Goal: Transaction & Acquisition: Purchase product/service

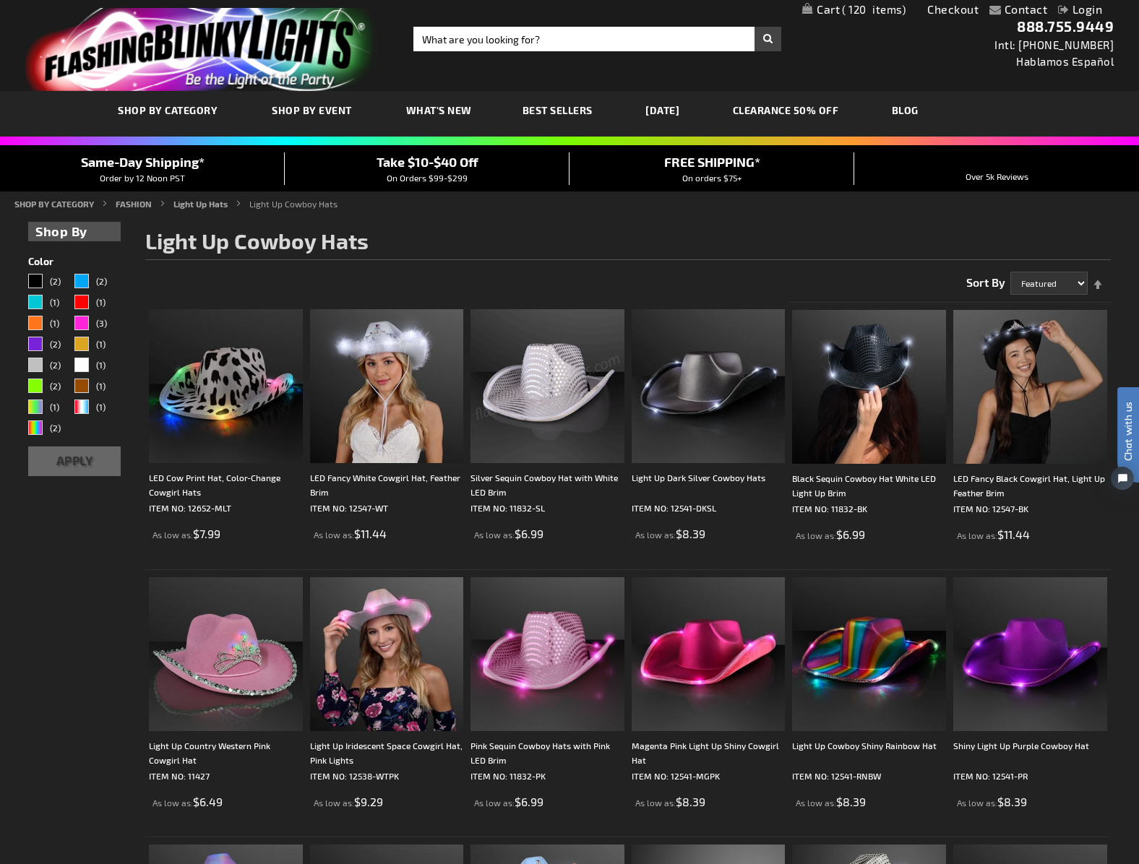
scroll to position [3, 0]
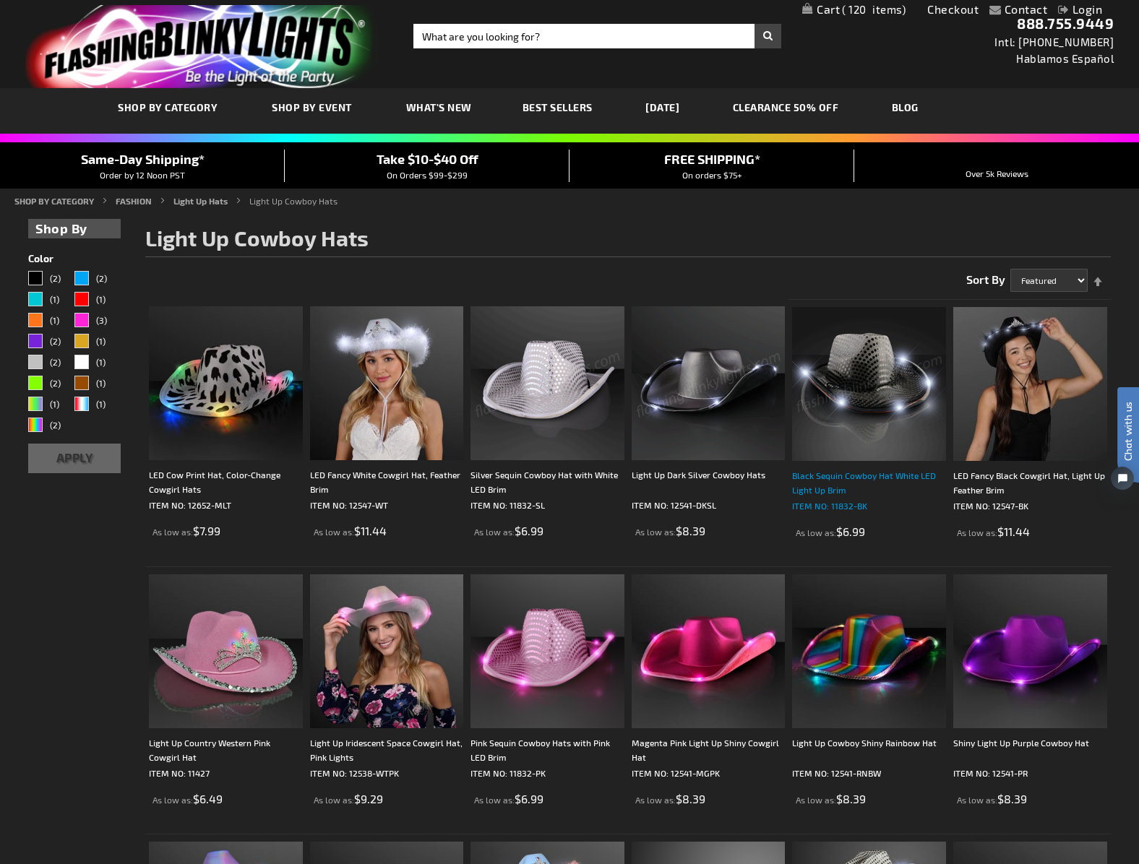
click at [863, 473] on div "Black Sequin Cowboy Hat White LED Light Up Brim" at bounding box center [869, 482] width 154 height 29
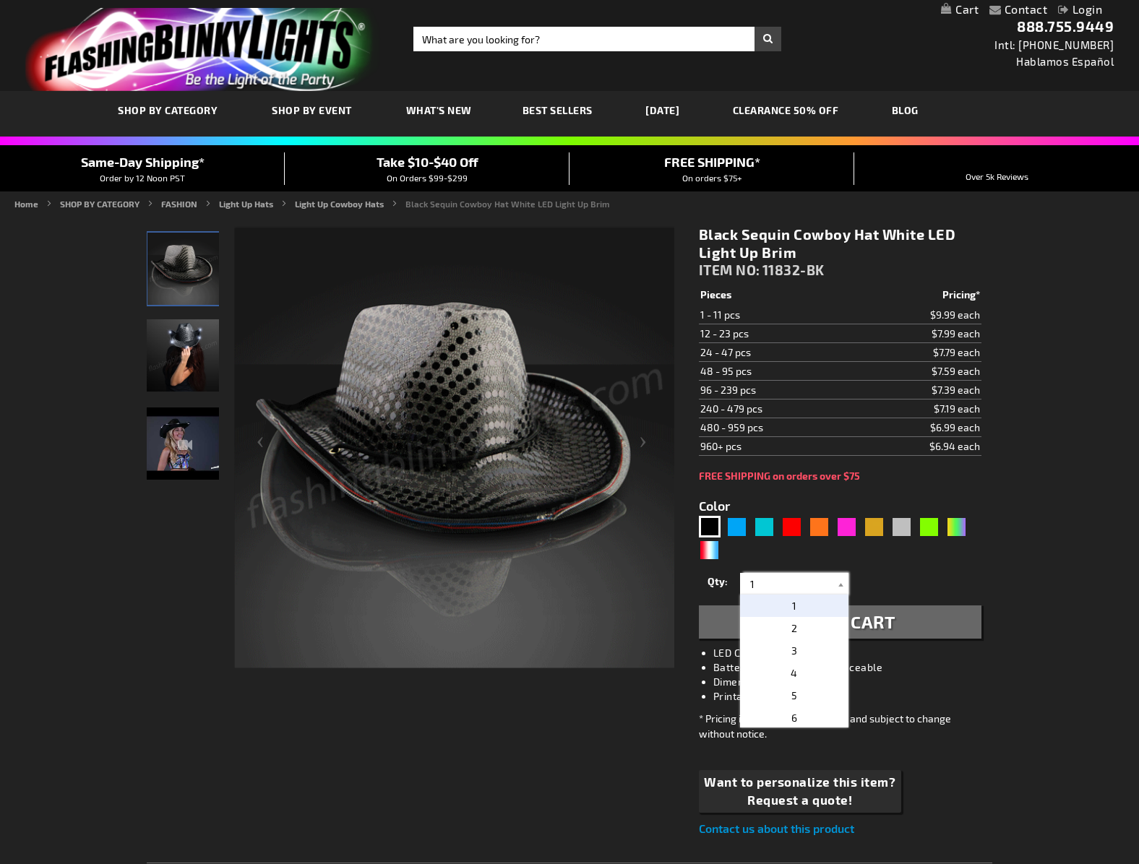
click at [830, 590] on input "1" at bounding box center [796, 584] width 105 height 22
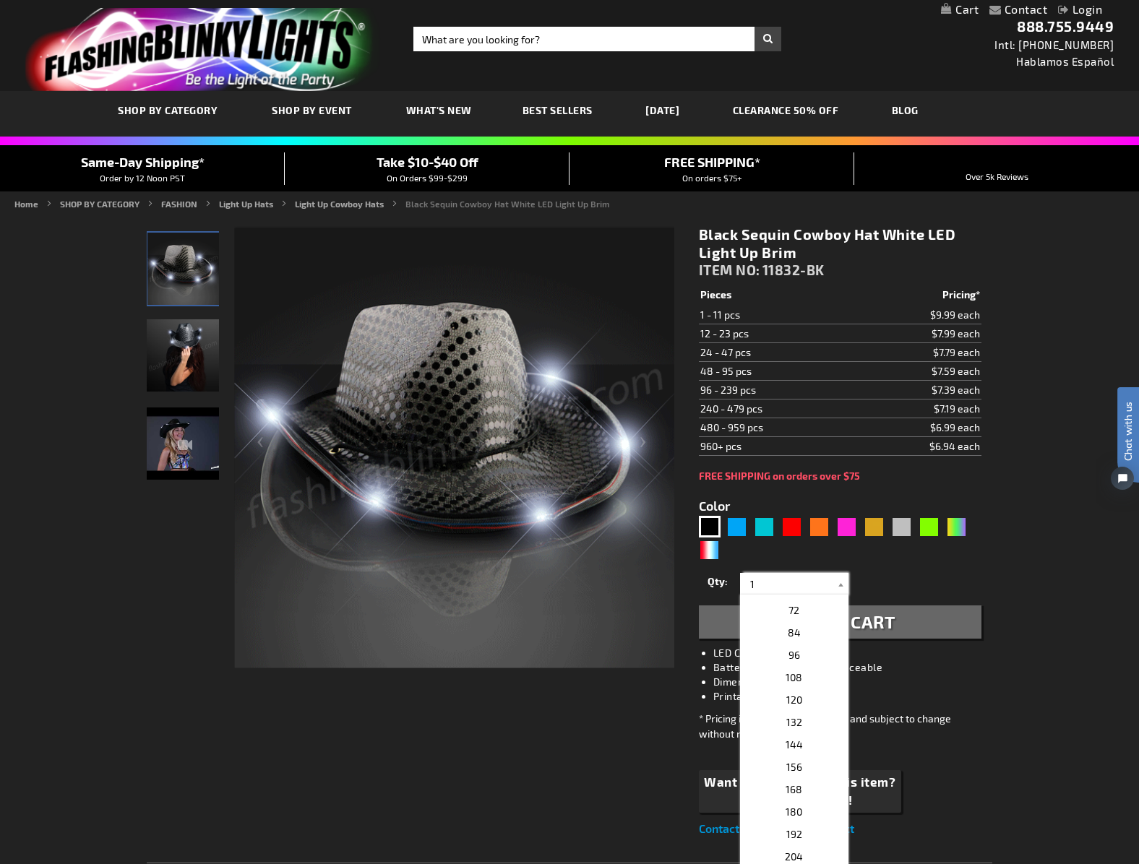
scroll to position [357, 0]
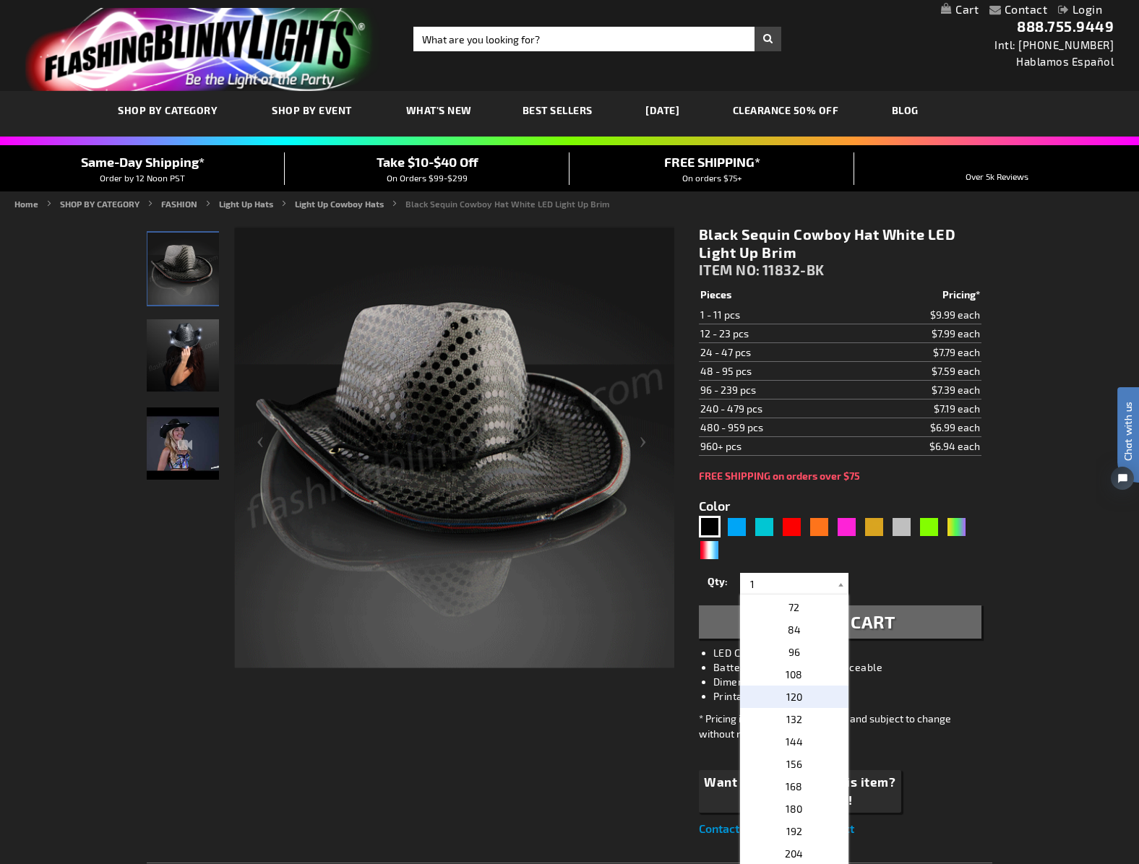
click at [798, 705] on p "120" at bounding box center [794, 697] width 108 height 22
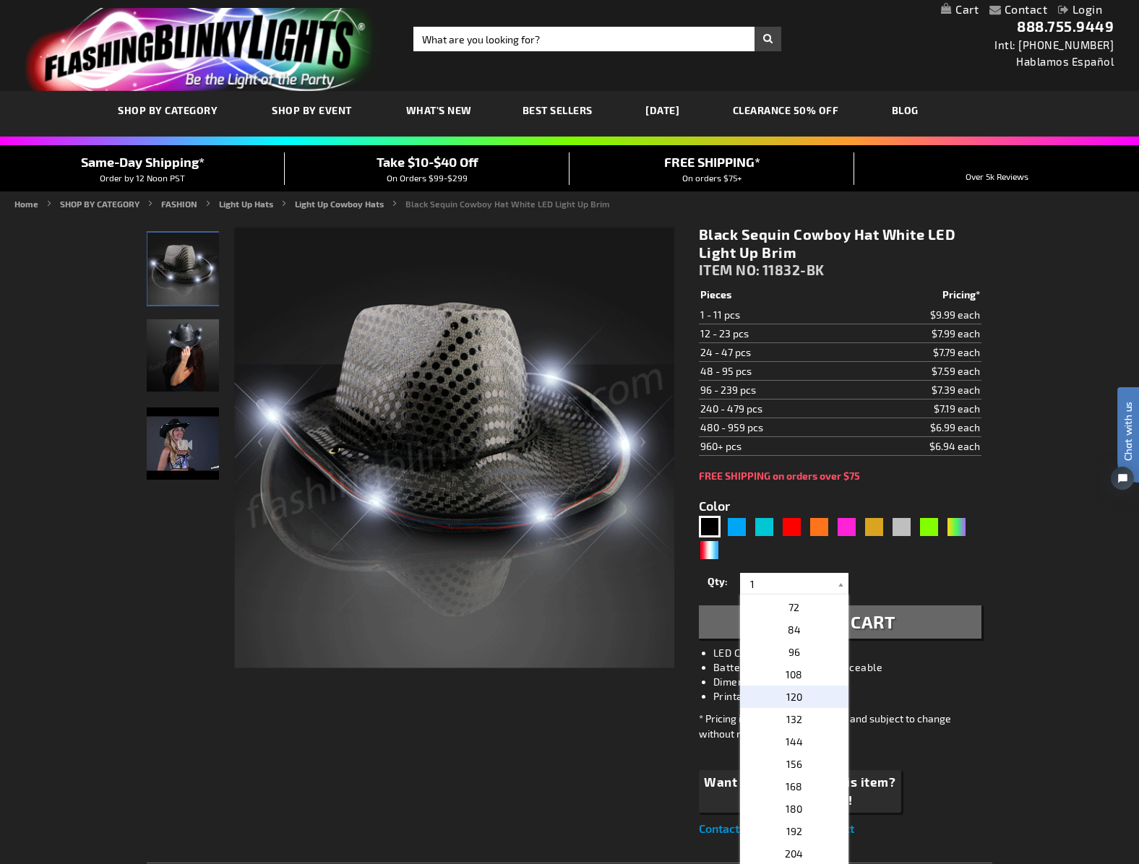
type input "120"
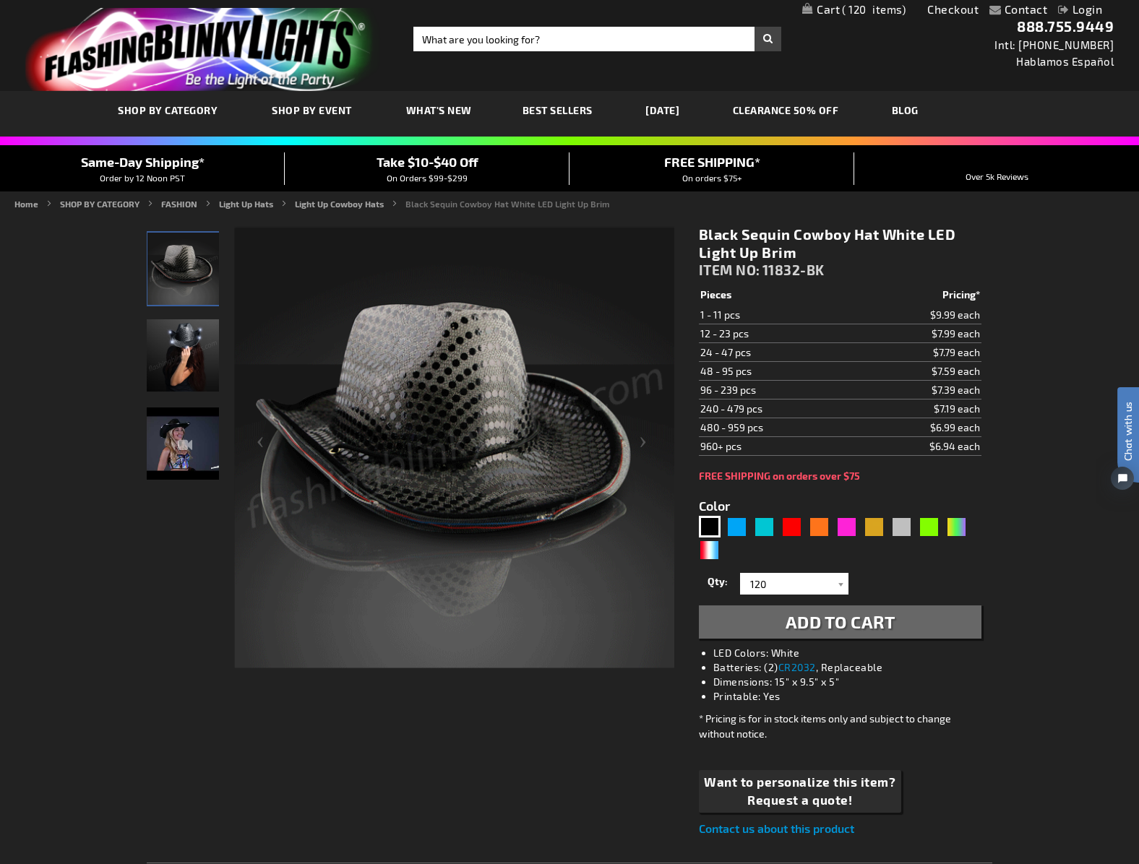
click at [796, 625] on span "Add to Cart" at bounding box center [840, 621] width 110 height 21
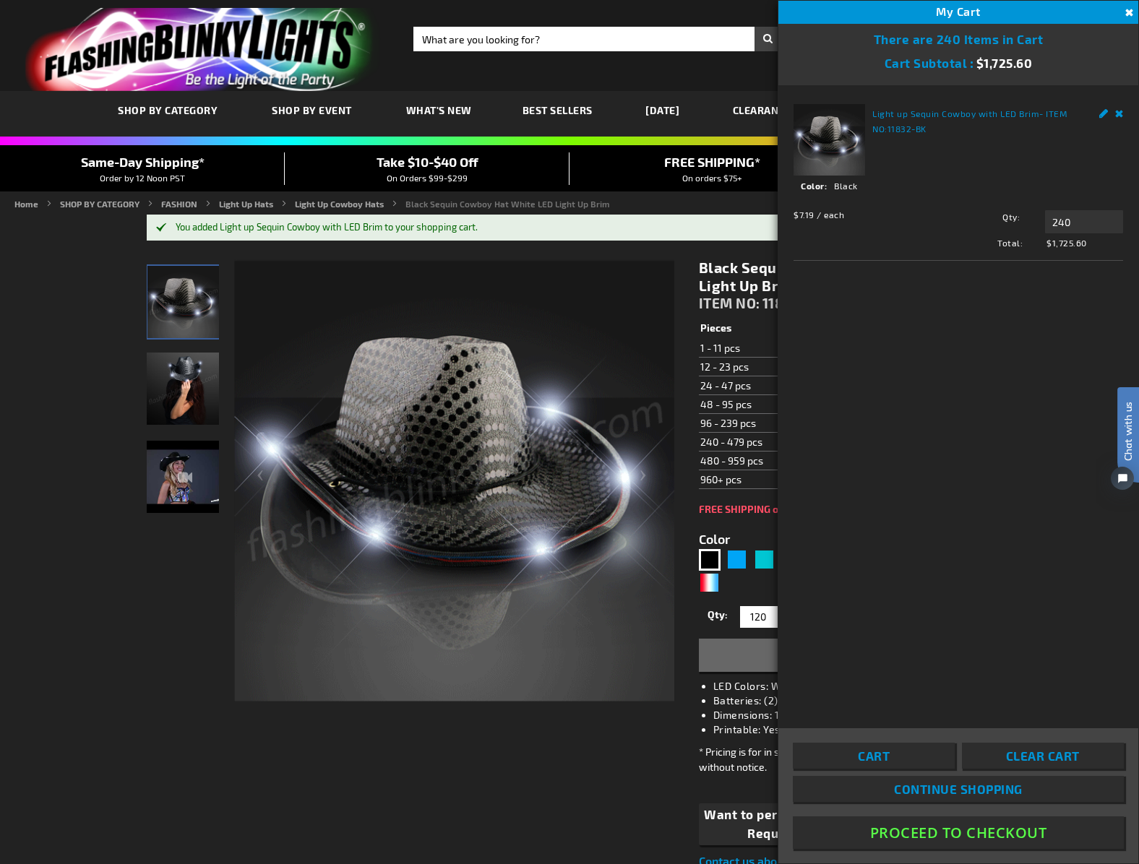
click at [714, 442] on td "240 - 479 pcs" at bounding box center [777, 441] width 156 height 19
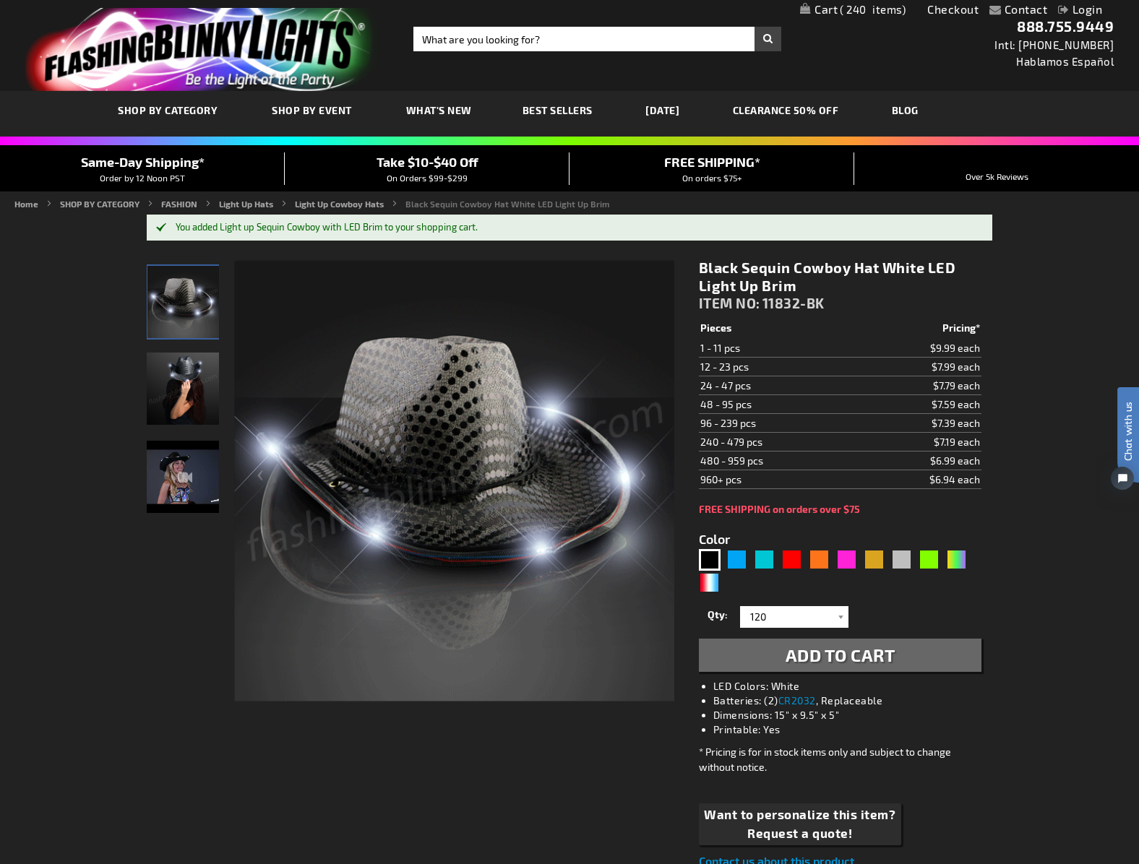
drag, startPoint x: 695, startPoint y: 421, endPoint x: 990, endPoint y: 425, distance: 294.8
click at [990, 425] on div "Black Sequin Cowboy Hat White LED Light Up Brim ITEM NO: 11832-BK $6.99 Pieces …" at bounding box center [840, 565] width 304 height 634
click at [988, 423] on div "Black Sequin Cowboy Hat White LED Light Up Brim ITEM NO: 11832-BK $6.99 Pieces …" at bounding box center [840, 565] width 304 height 634
drag, startPoint x: 986, startPoint y: 426, endPoint x: 924, endPoint y: 425, distance: 62.1
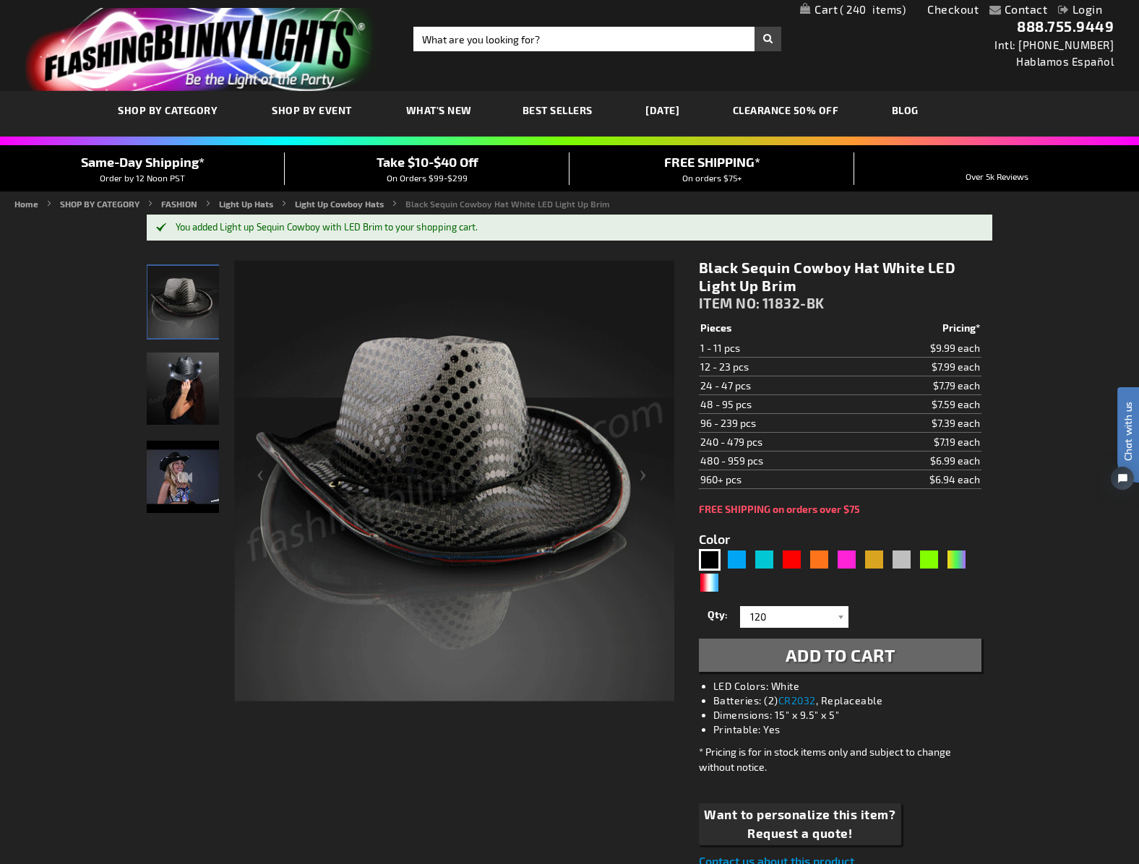
click at [924, 425] on div "Black Sequin Cowboy Hat White LED Light Up Brim ITEM NO: 11832-BK $6.99 Pieces …" at bounding box center [840, 565] width 304 height 634
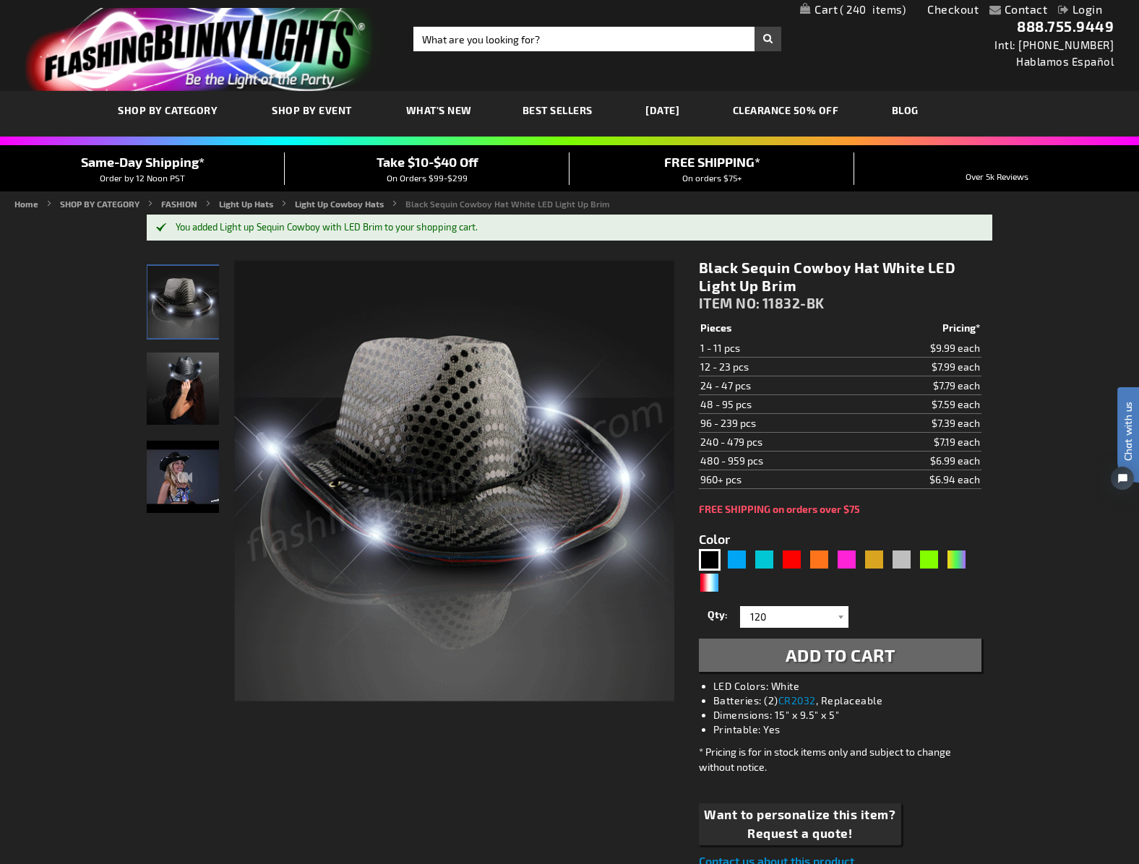
click at [848, 8] on span "240" at bounding box center [873, 9] width 66 height 13
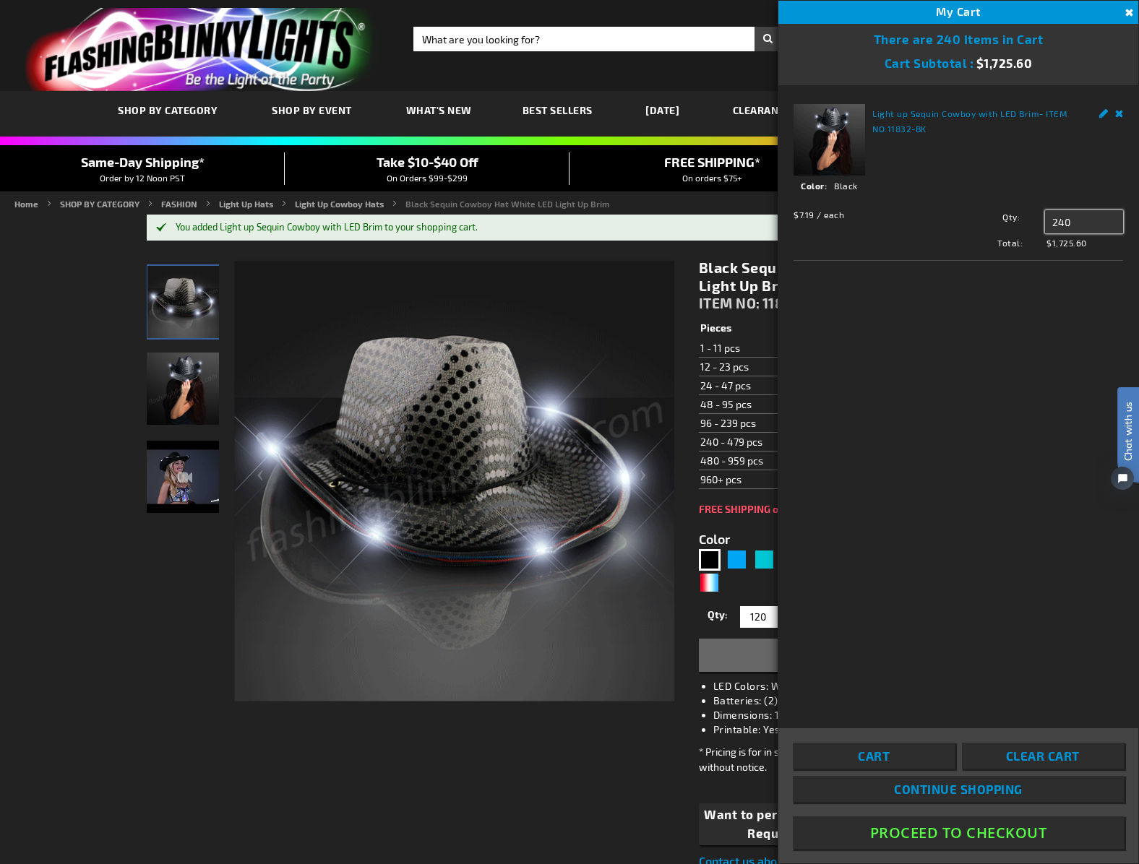
drag, startPoint x: 1094, startPoint y: 223, endPoint x: 1056, endPoint y: 221, distance: 38.4
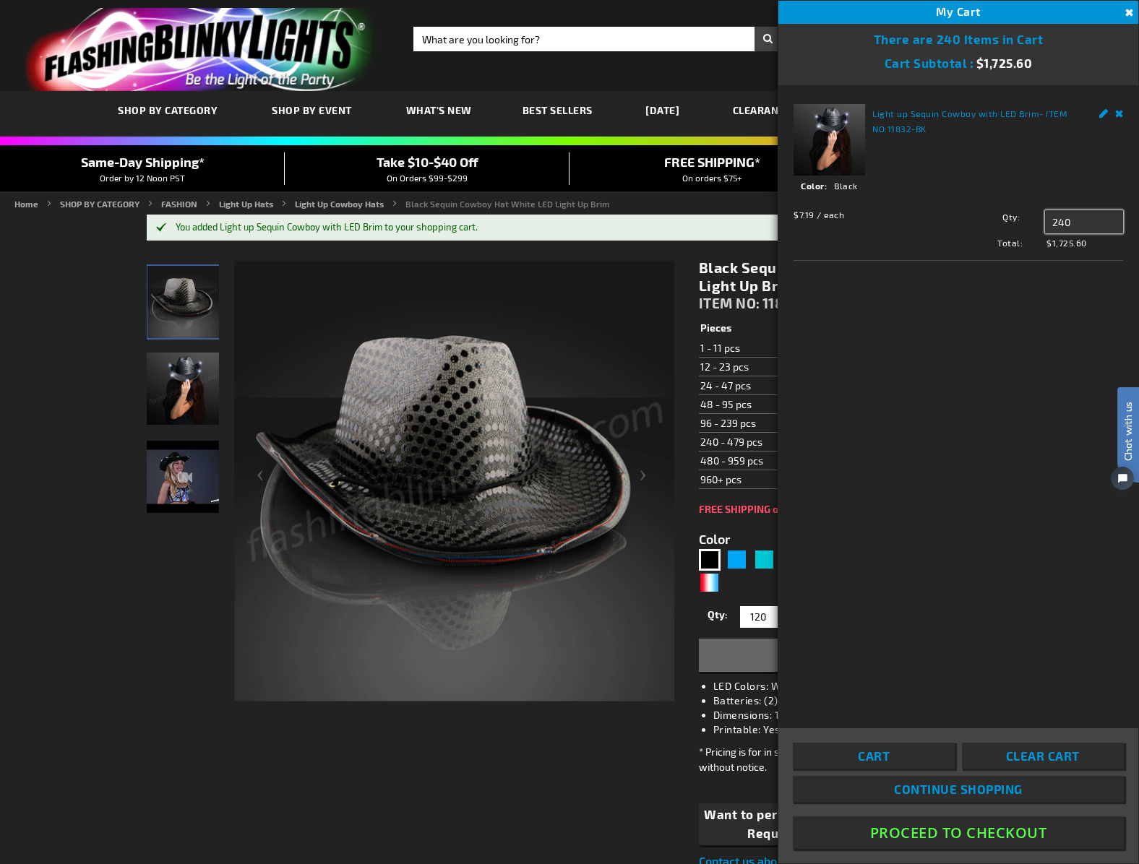
click at [1016, 220] on div "Qty 240 Update" at bounding box center [1032, 221] width 181 height 23
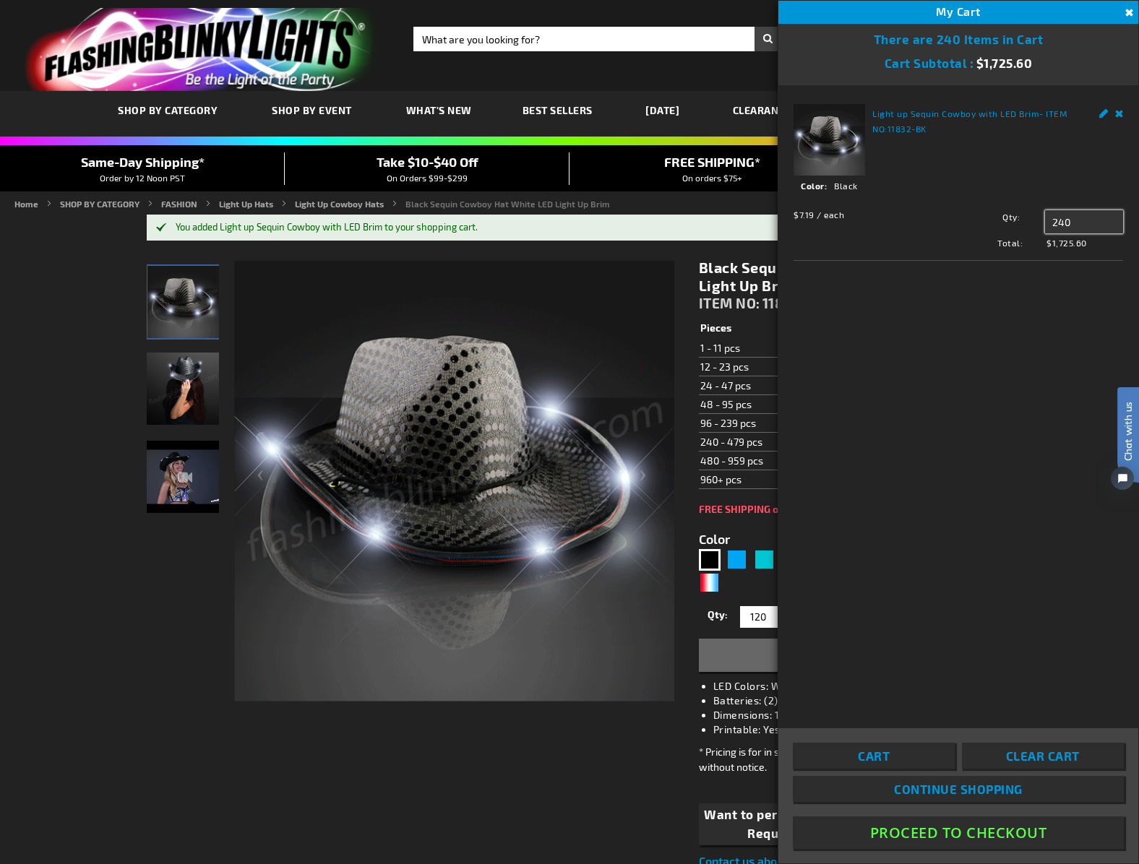
click at [1065, 223] on input "240" at bounding box center [1084, 221] width 78 height 23
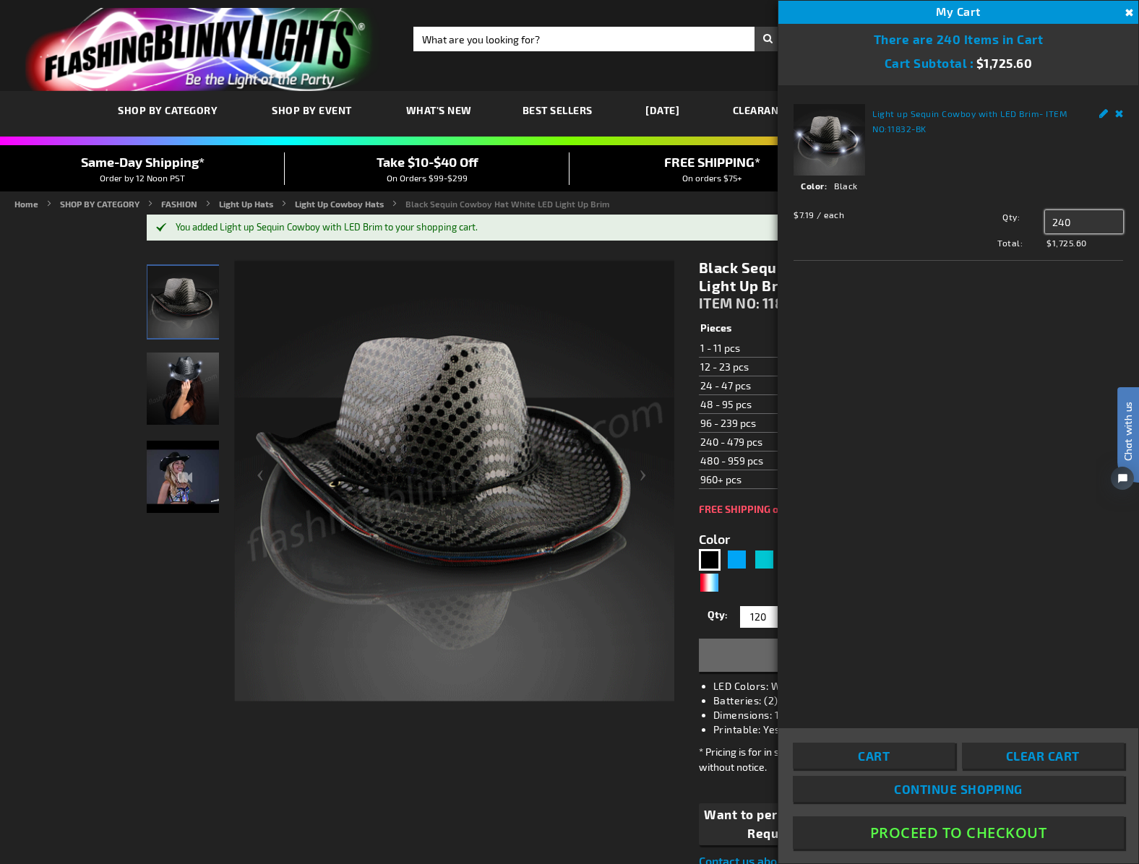
click at [1087, 224] on input "240" at bounding box center [1084, 221] width 78 height 23
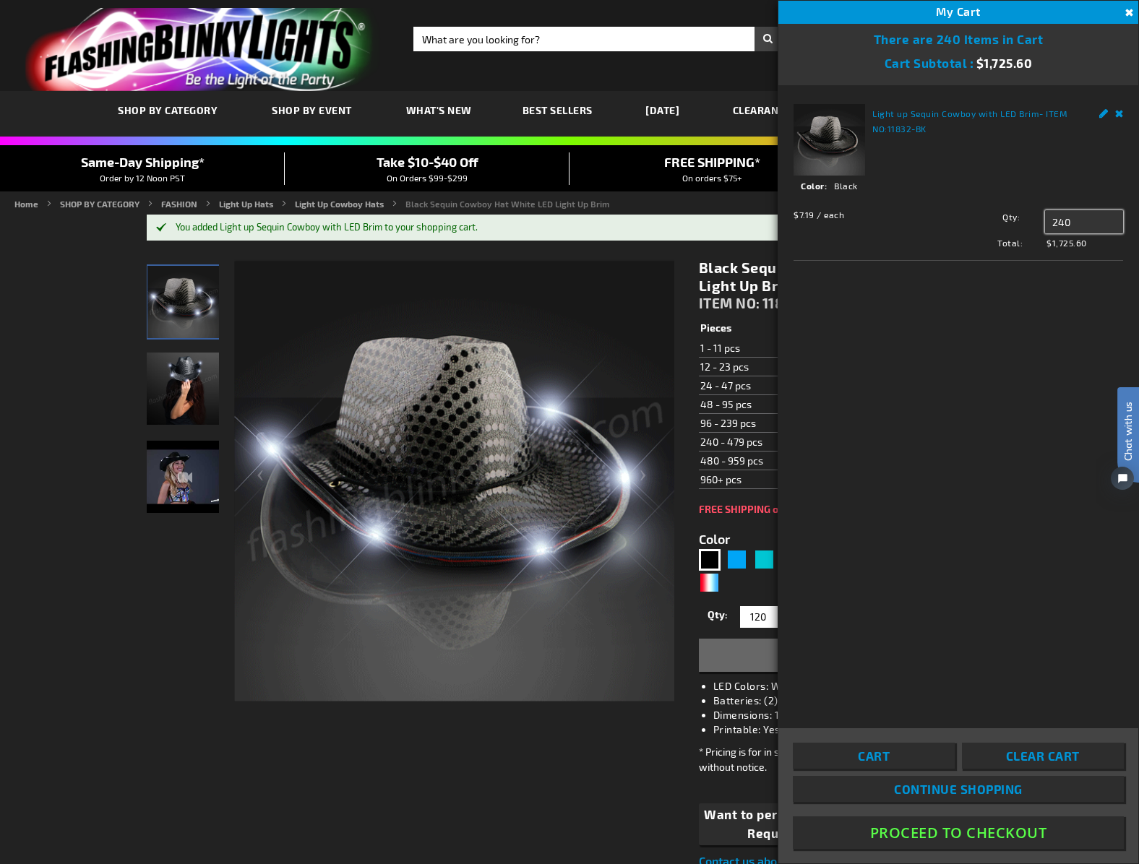
click at [1087, 224] on input "240" at bounding box center [1084, 221] width 78 height 23
click at [1078, 223] on input "240" at bounding box center [1084, 221] width 78 height 23
drag, startPoint x: 1059, startPoint y: 223, endPoint x: 1048, endPoint y: 222, distance: 10.9
click at [1048, 222] on input "240" at bounding box center [1084, 221] width 78 height 23
type input "120"
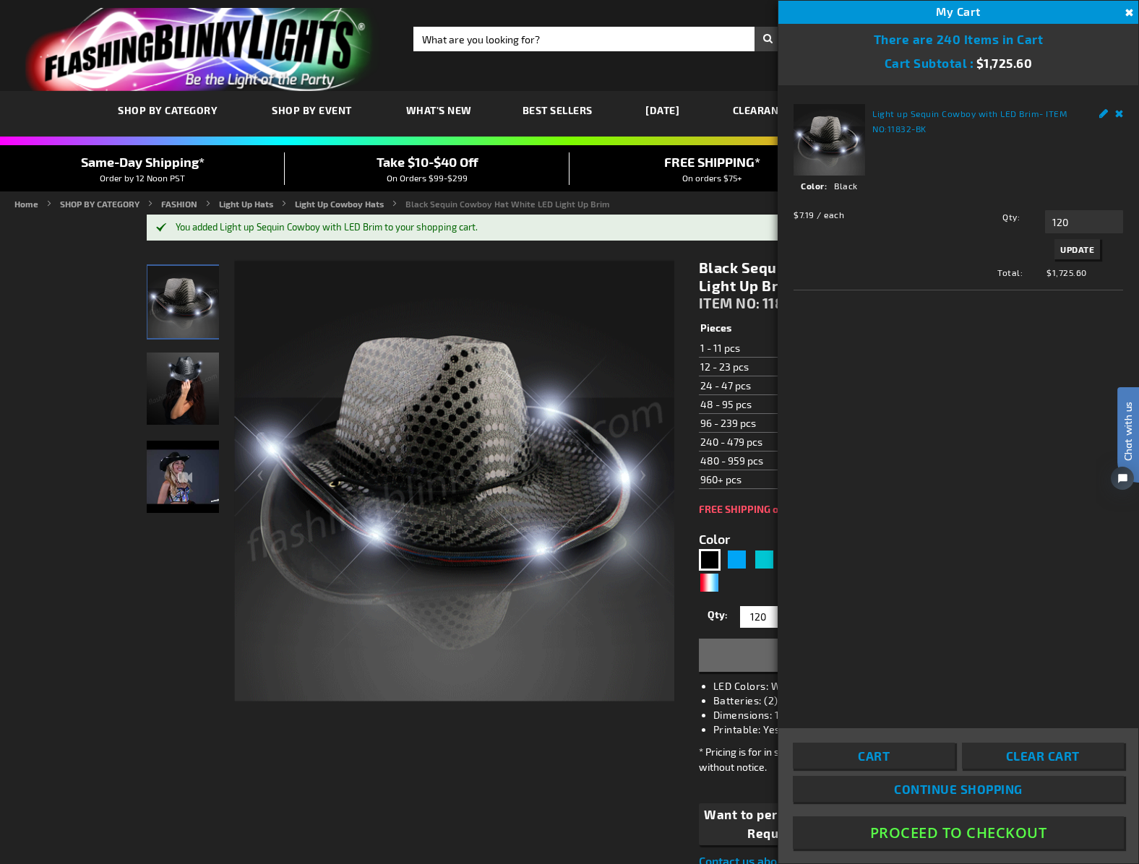
click at [1072, 244] on button "Update" at bounding box center [1077, 249] width 46 height 20
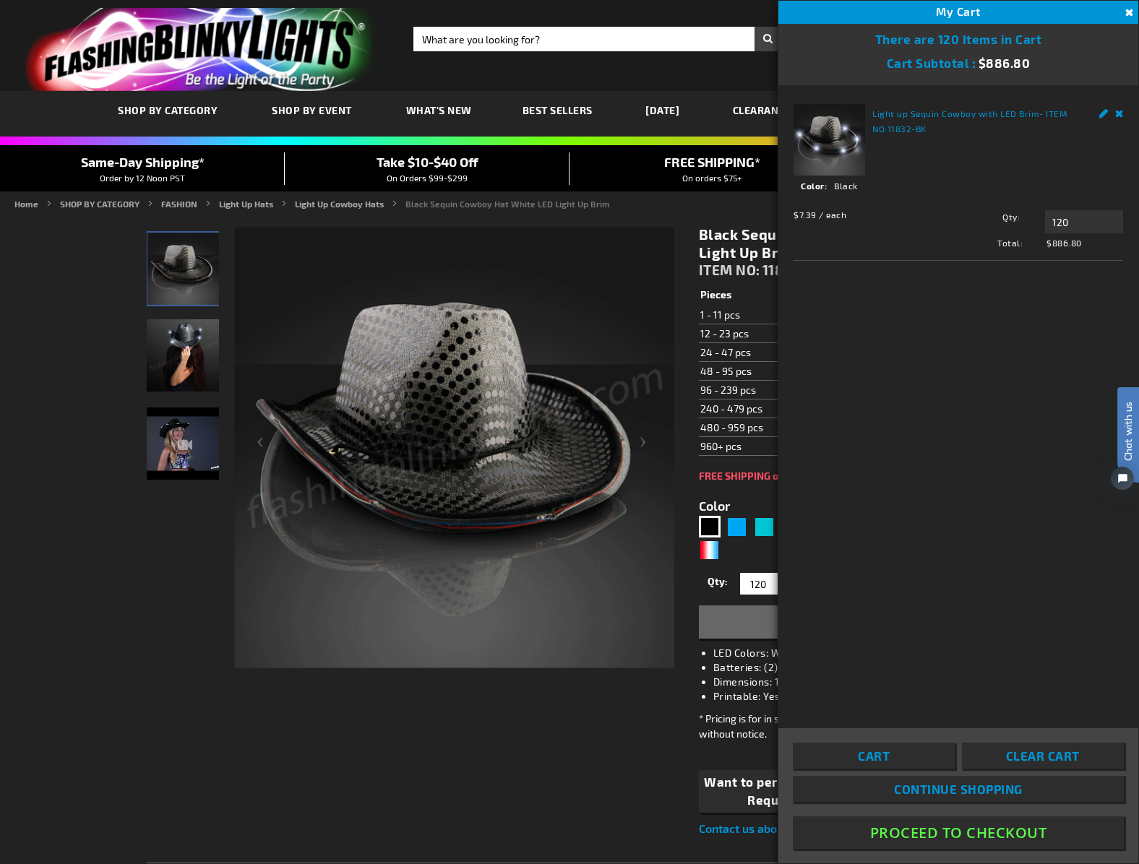
drag, startPoint x: 463, startPoint y: 686, endPoint x: 470, endPoint y: 676, distance: 11.4
click at [465, 680] on div "Checkout as a new customer Creating an account has many benefits: See order and…" at bounding box center [569, 867] width 845 height 1304
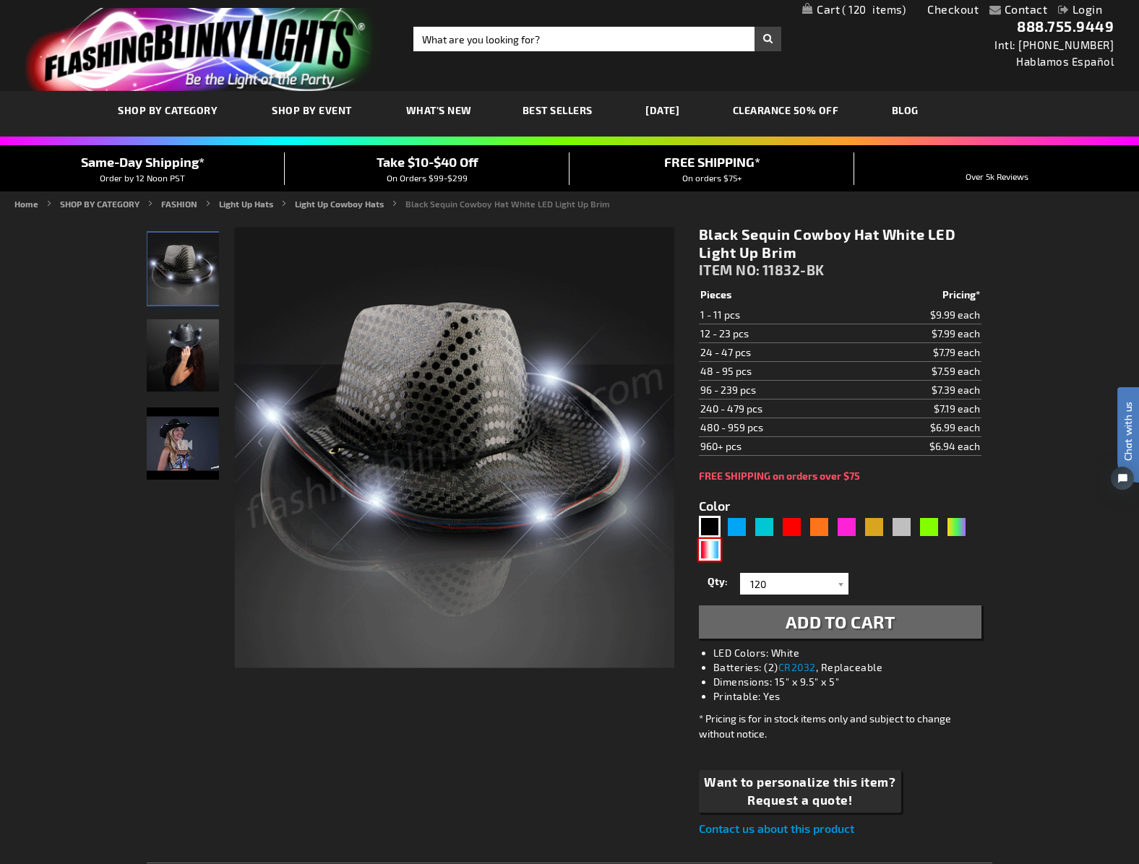
click at [715, 559] on div "RWB" at bounding box center [710, 550] width 22 height 22
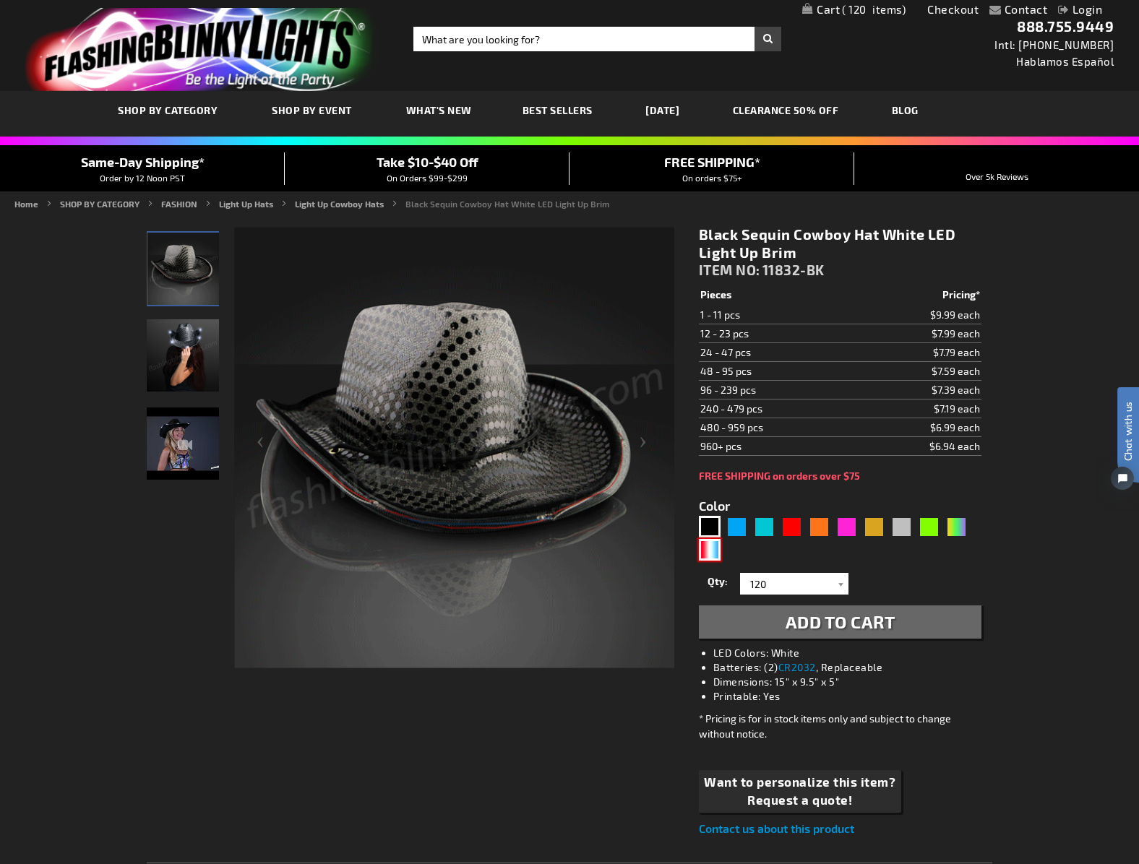
type input "5643"
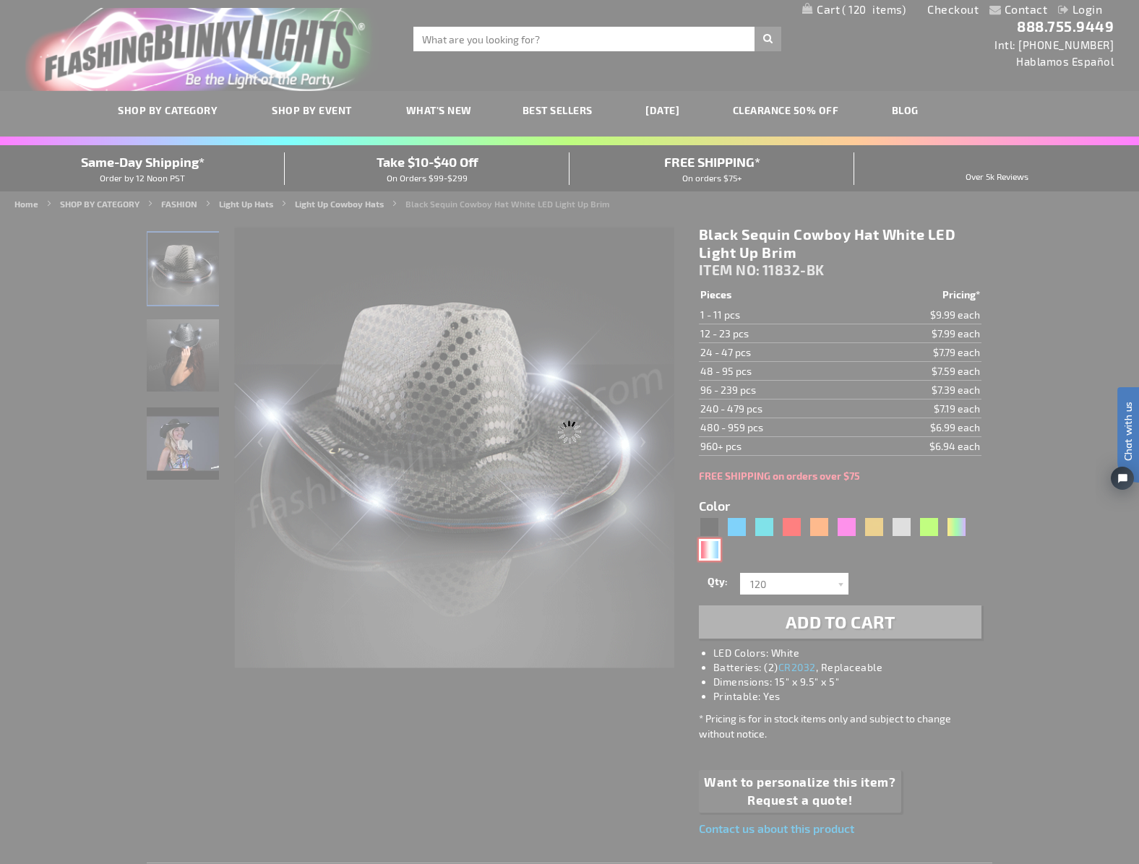
scroll to position [1, 0]
type input "11832-RWB"
type input "Customize - Red White &amp; Blue Cowboy Hat, White Light Up Brim - ITEM NO: 118…"
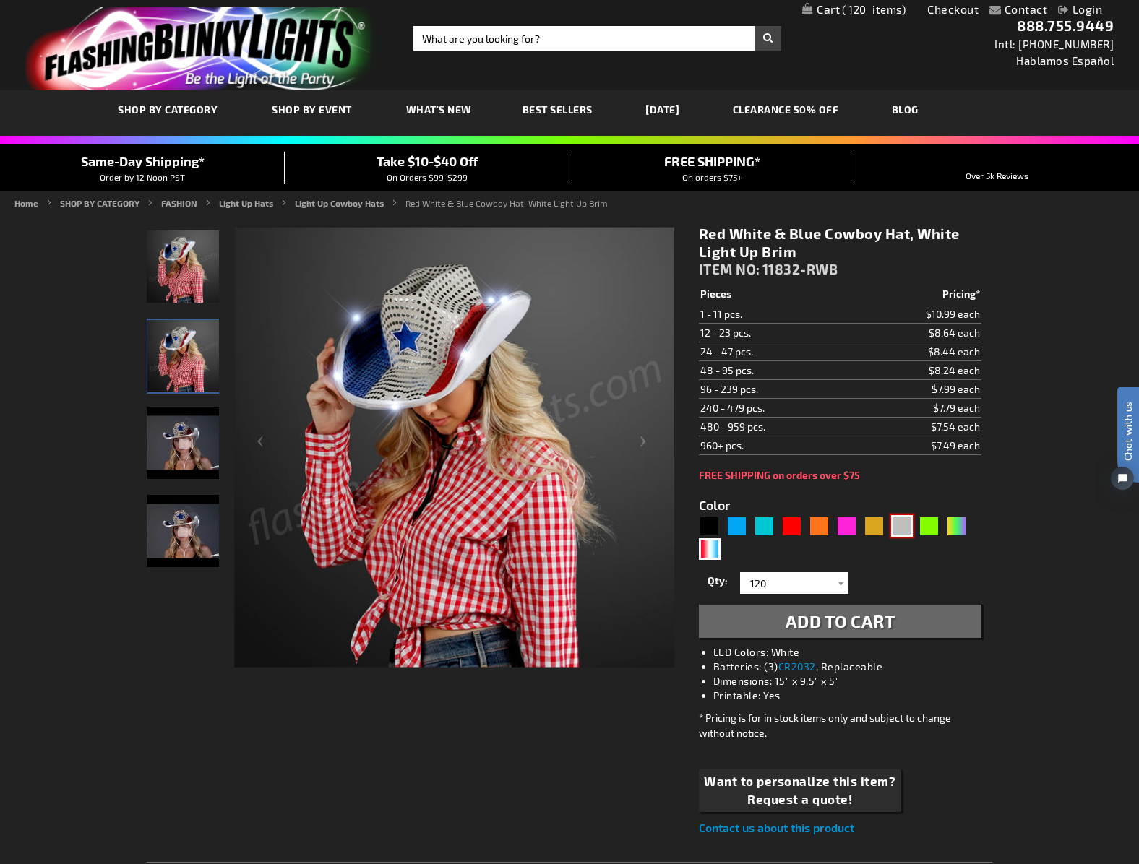
click at [904, 530] on div "Silver" at bounding box center [902, 526] width 22 height 22
type input "5644"
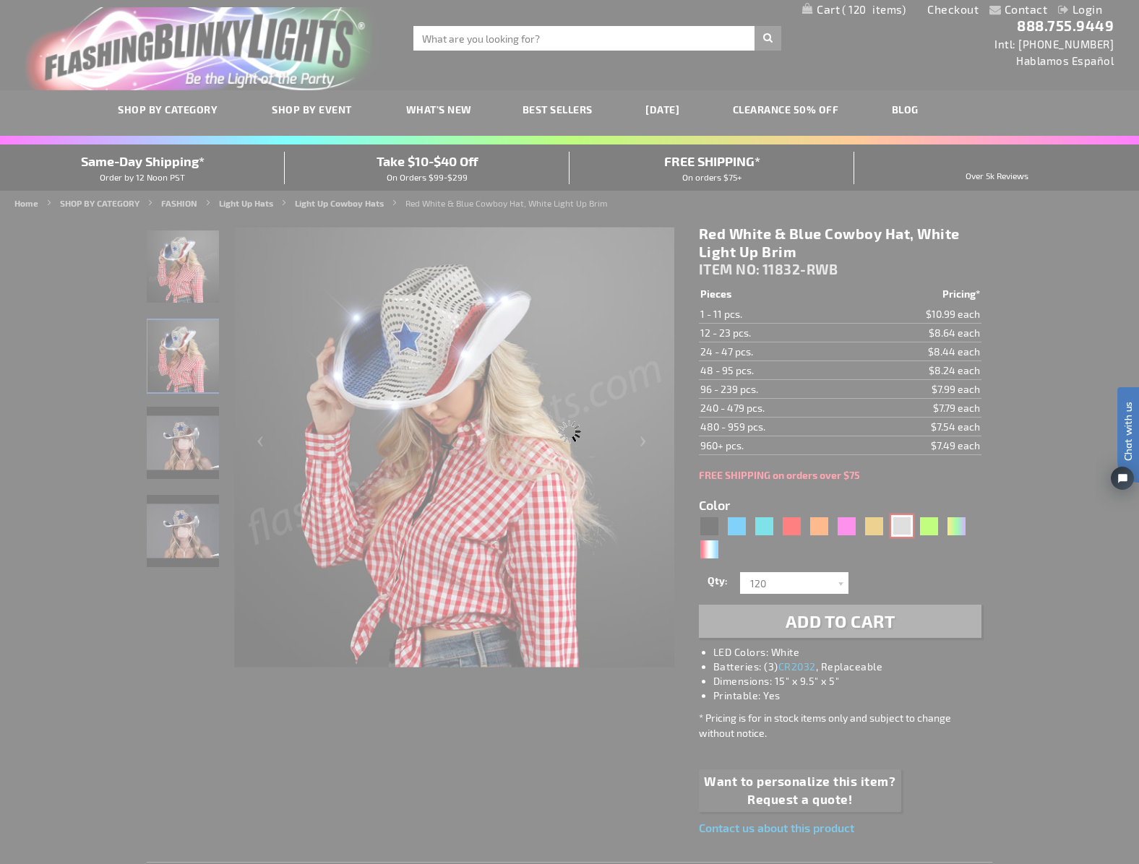
type input "11832-SL"
type input "Customize - Silver Sequin Cowboy Hat with White LED Brim - ITEM NO: 11832-SL"
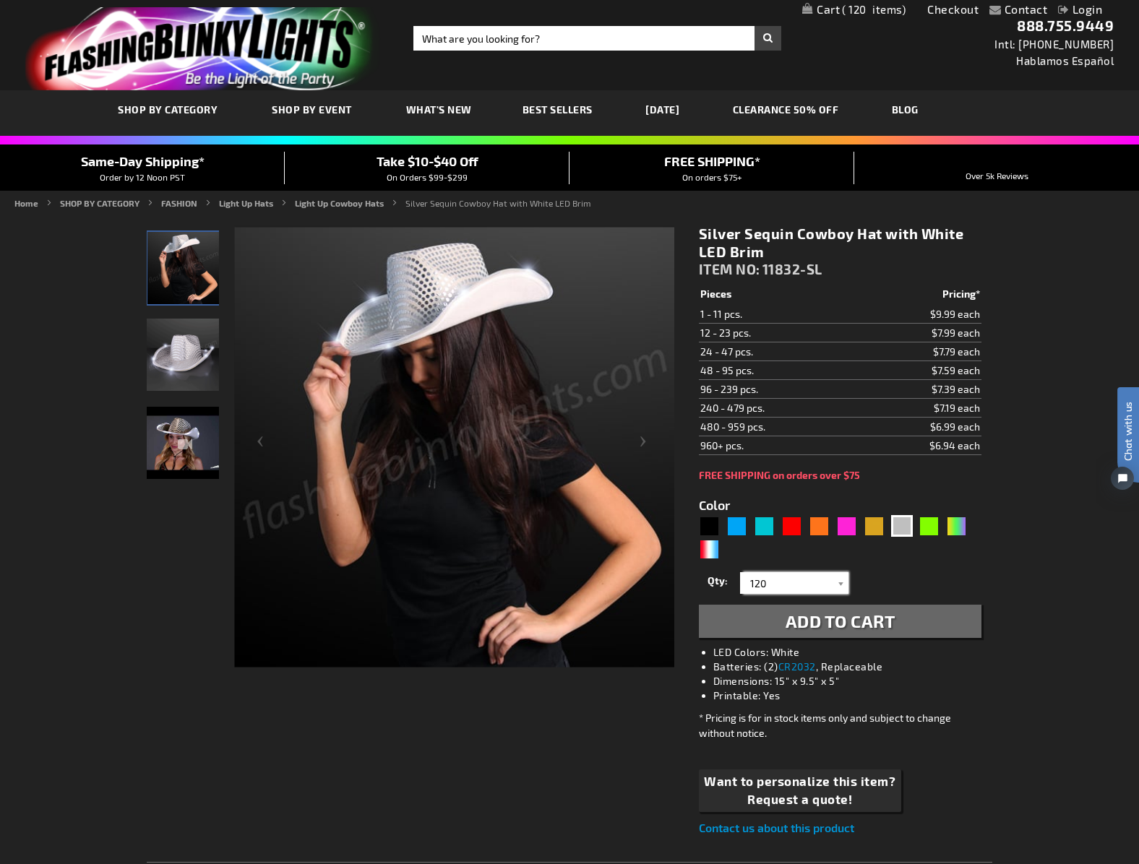
click at [799, 590] on input "120" at bounding box center [796, 583] width 105 height 22
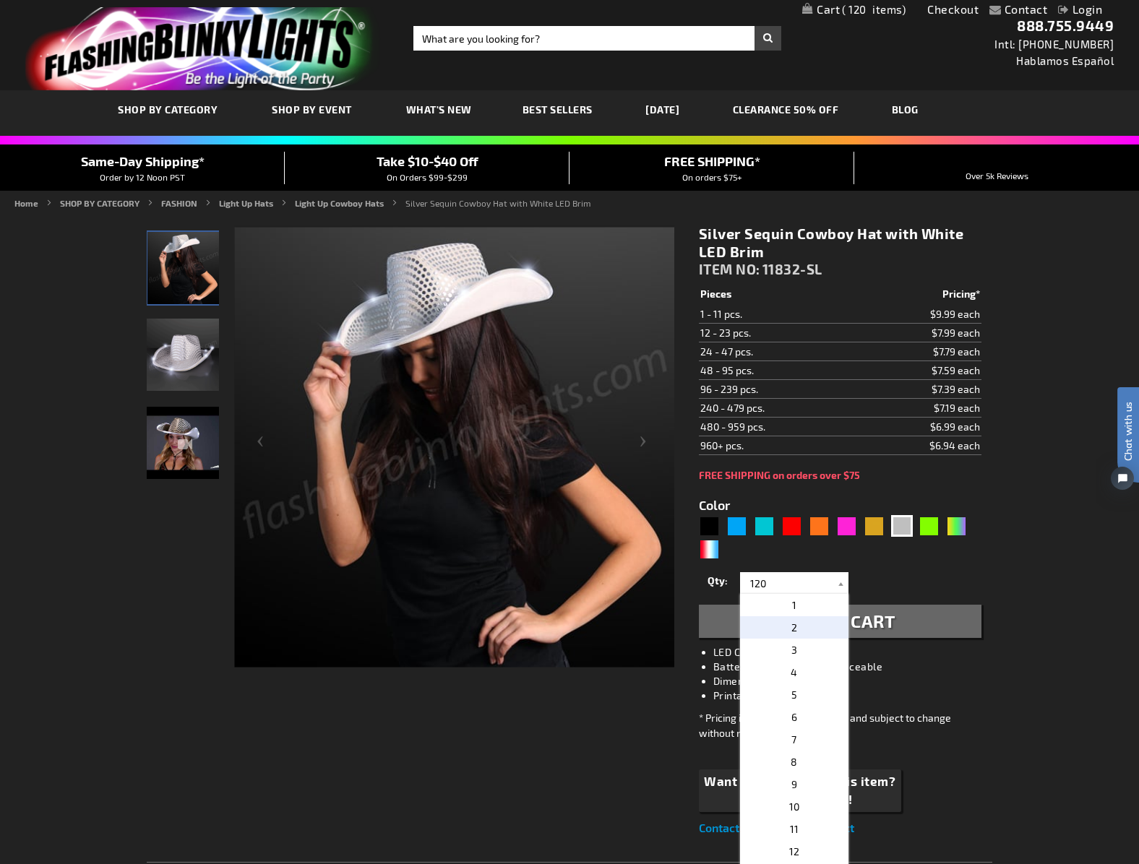
click at [807, 620] on p "2" at bounding box center [794, 627] width 108 height 22
type input "2"
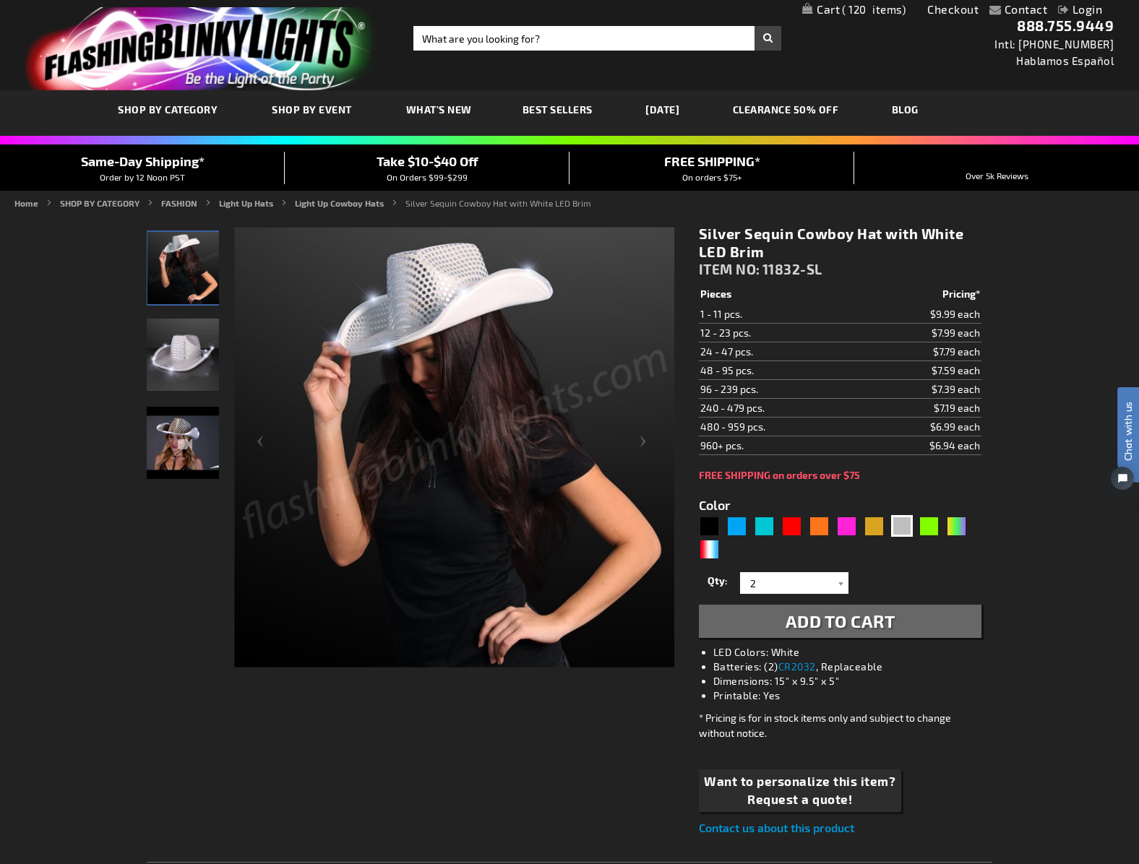
click at [807, 620] on span "Add to Cart" at bounding box center [840, 621] width 110 height 21
